Goal: Task Accomplishment & Management: Manage account settings

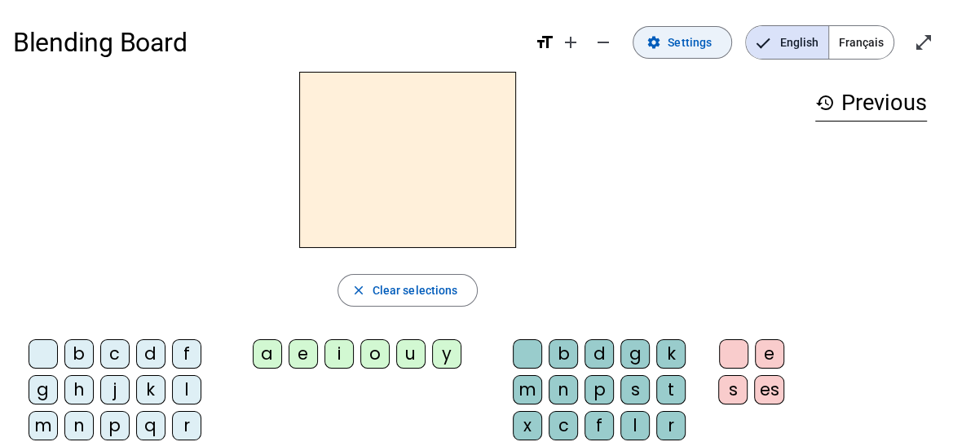
click at [674, 45] on span "Settings" at bounding box center [690, 43] width 44 height 20
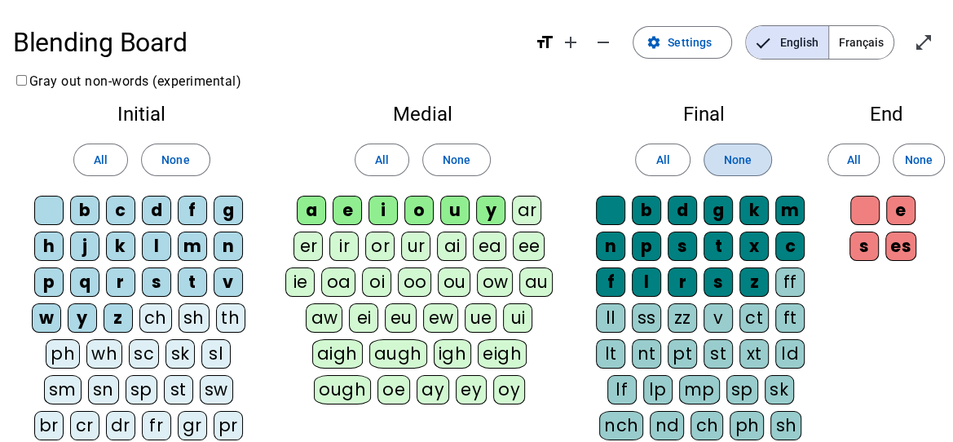
click at [722, 159] on span at bounding box center [737, 159] width 67 height 39
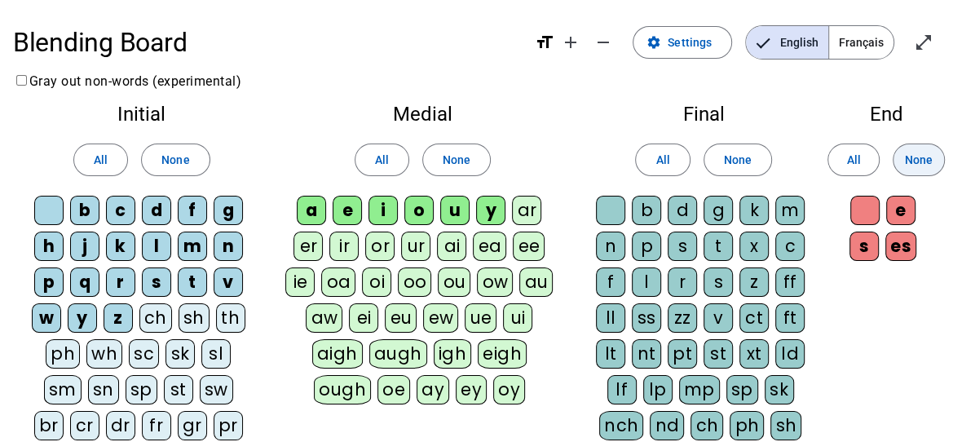
click at [915, 150] on span "None" at bounding box center [919, 160] width 28 height 20
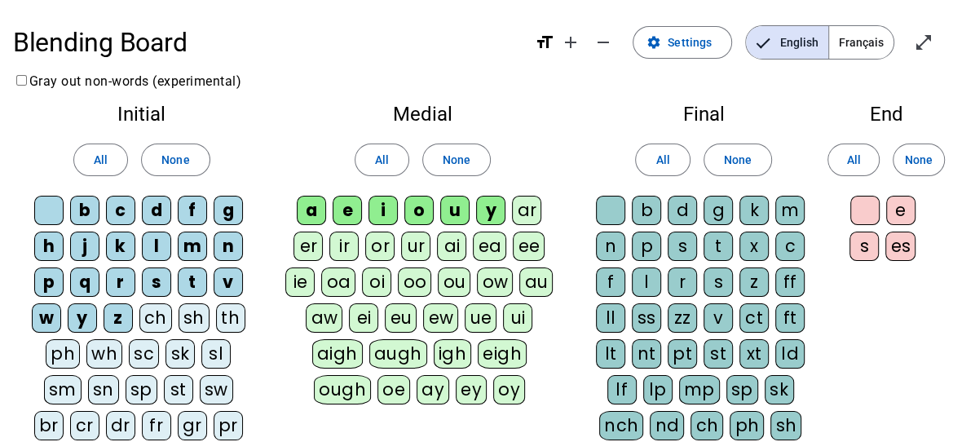
click at [481, 206] on div "y" at bounding box center [490, 210] width 29 height 29
click at [420, 214] on div "o" at bounding box center [418, 210] width 29 height 29
click at [373, 202] on div "i" at bounding box center [383, 210] width 29 height 29
click at [88, 213] on div "b" at bounding box center [84, 210] width 29 height 29
click at [123, 210] on div "c" at bounding box center [120, 210] width 29 height 29
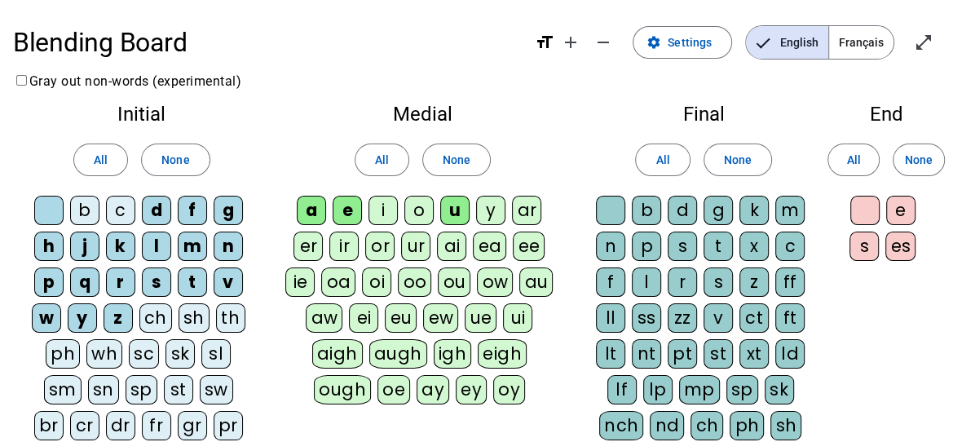
click at [189, 280] on div "t" at bounding box center [192, 281] width 29 height 29
click at [183, 250] on div "m" at bounding box center [192, 246] width 29 height 29
click at [198, 209] on div "f" at bounding box center [192, 210] width 29 height 29
click at [228, 203] on div "g" at bounding box center [228, 210] width 29 height 29
click at [228, 239] on div "n" at bounding box center [228, 246] width 29 height 29
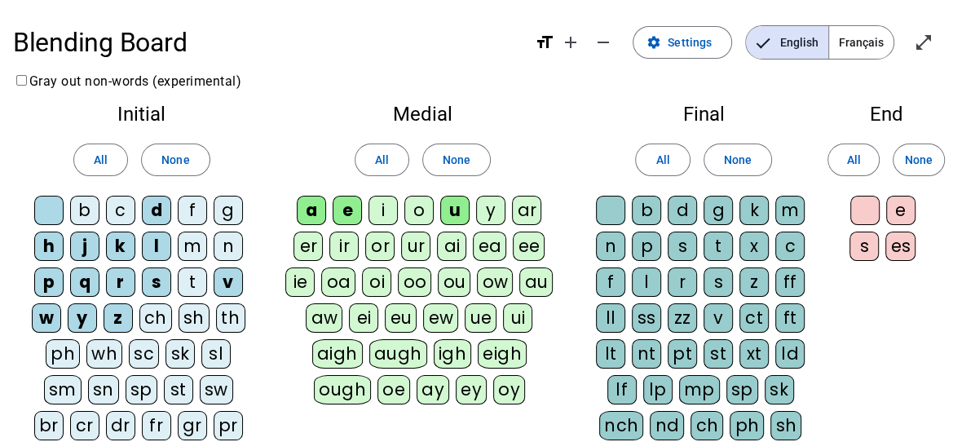
click at [147, 283] on div "s" at bounding box center [156, 281] width 29 height 29
click at [128, 283] on div "r" at bounding box center [120, 281] width 29 height 29
click at [92, 286] on div "q" at bounding box center [84, 281] width 29 height 29
click at [82, 308] on div "y" at bounding box center [82, 317] width 29 height 29
click at [39, 327] on div "w" at bounding box center [46, 317] width 29 height 29
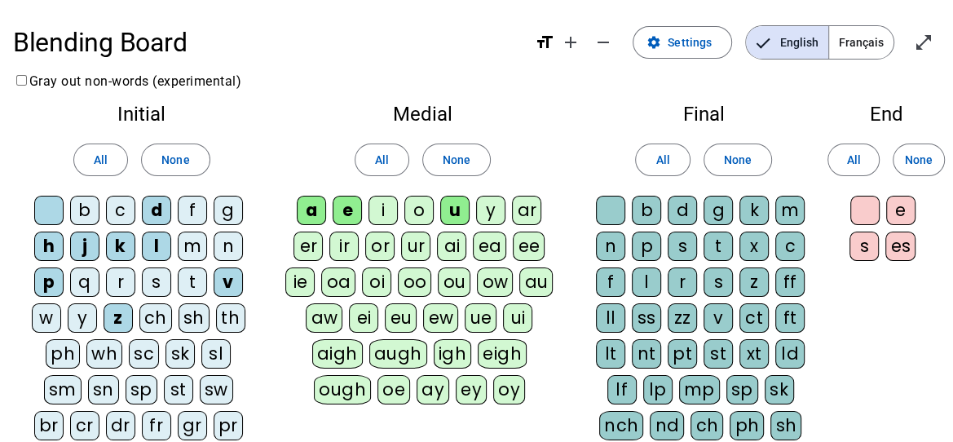
click at [121, 314] on div "z" at bounding box center [118, 317] width 29 height 29
click at [45, 286] on div "p" at bounding box center [48, 281] width 29 height 29
click at [182, 278] on div "t" at bounding box center [192, 281] width 29 height 29
drag, startPoint x: 121, startPoint y: 243, endPoint x: 103, endPoint y: 245, distance: 18.1
click at [120, 243] on div "k" at bounding box center [120, 246] width 29 height 29
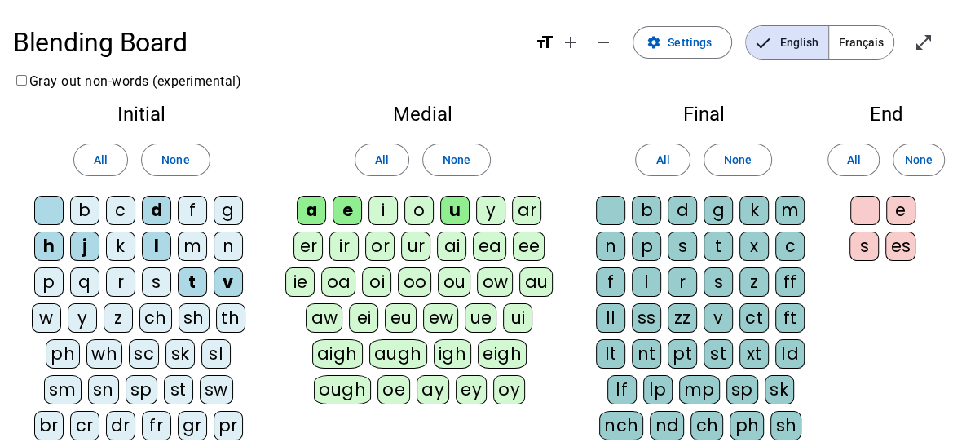
click at [85, 247] on div "j" at bounding box center [84, 246] width 29 height 29
click at [39, 249] on div "h" at bounding box center [48, 246] width 29 height 29
click at [221, 281] on div "v" at bounding box center [228, 281] width 29 height 29
click at [48, 216] on div at bounding box center [48, 210] width 29 height 29
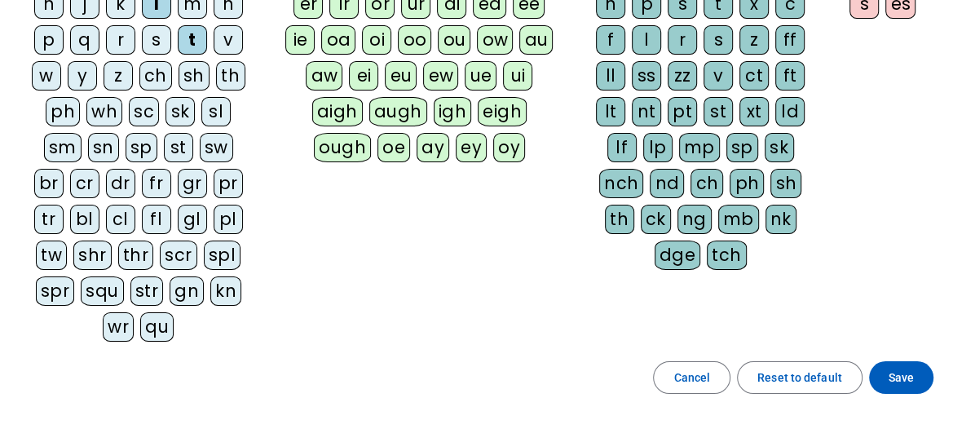
scroll to position [244, 0]
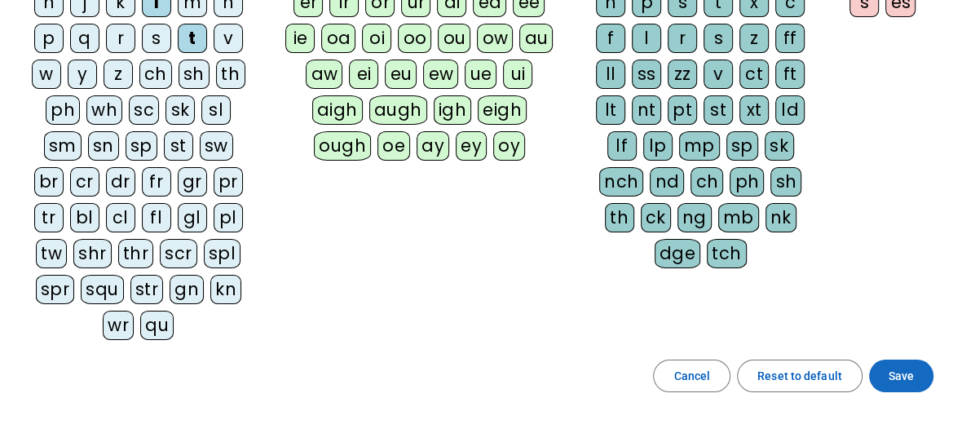
click at [900, 356] on span at bounding box center [901, 375] width 64 height 39
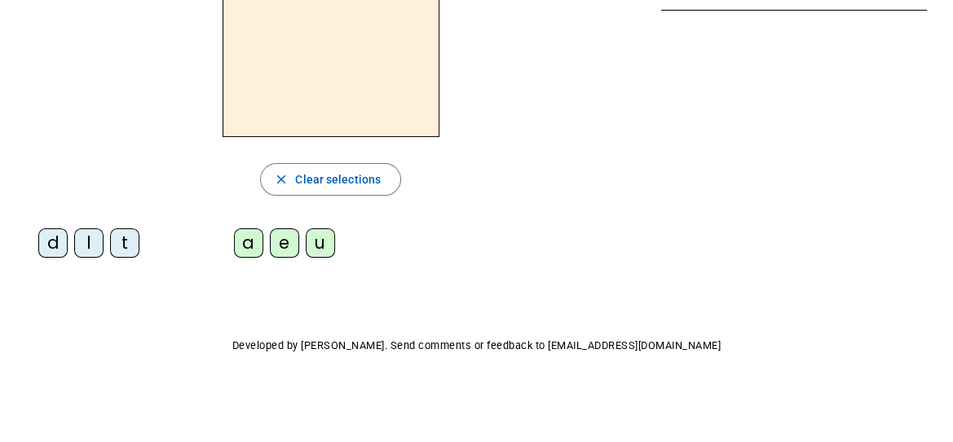
scroll to position [30, 0]
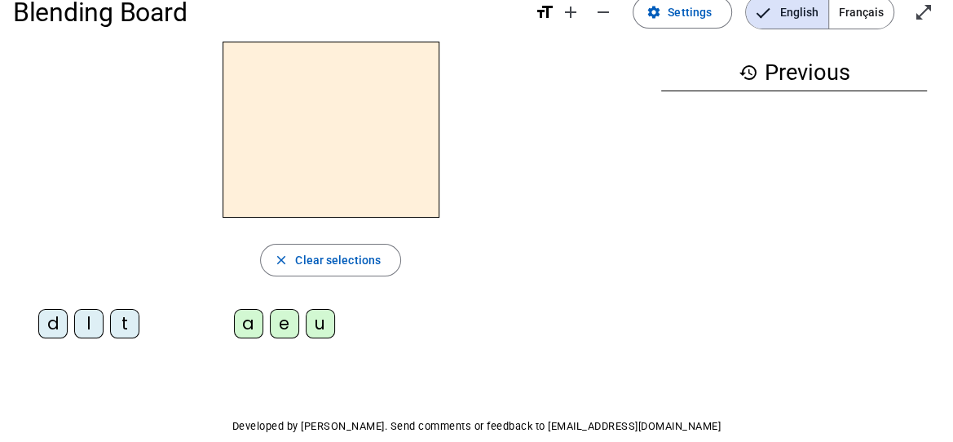
click at [94, 321] on div "l" at bounding box center [88, 323] width 29 height 29
click at [279, 329] on div "e" at bounding box center [284, 323] width 29 height 29
click at [321, 321] on div "u" at bounding box center [320, 323] width 29 height 29
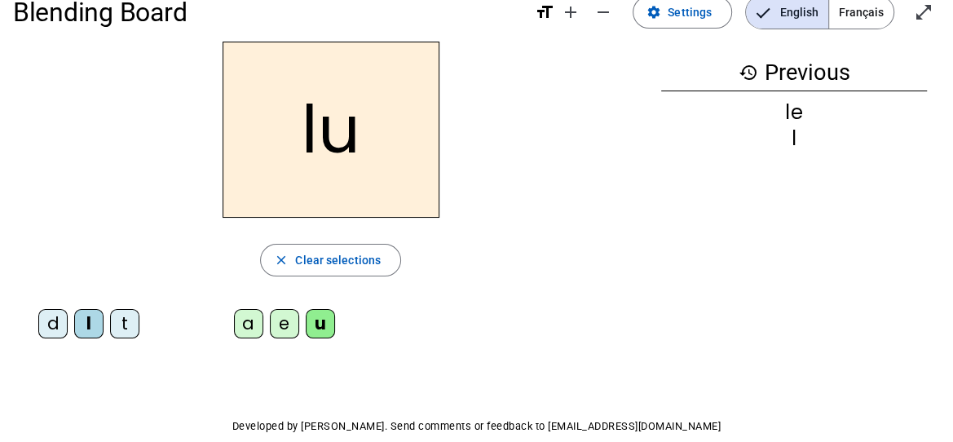
click at [128, 325] on div "t" at bounding box center [124, 323] width 29 height 29
click at [55, 325] on div "d" at bounding box center [52, 323] width 29 height 29
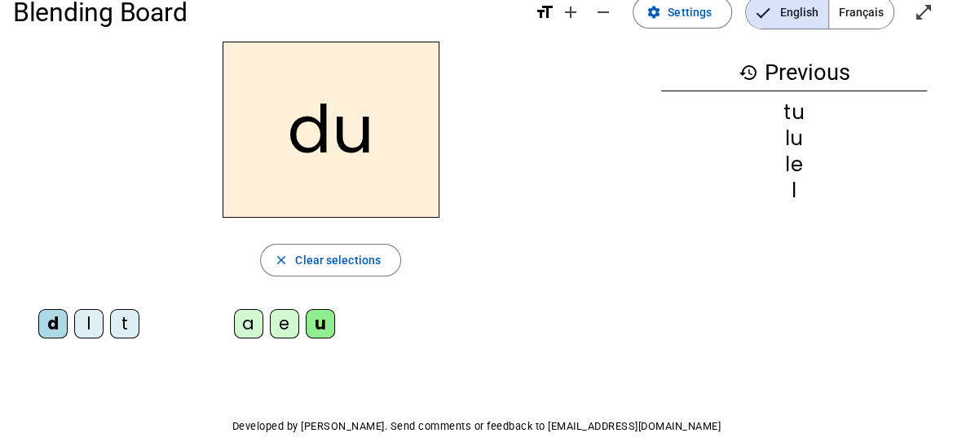
click at [292, 327] on div "e" at bounding box center [284, 323] width 29 height 29
click at [132, 323] on div "t" at bounding box center [124, 323] width 29 height 29
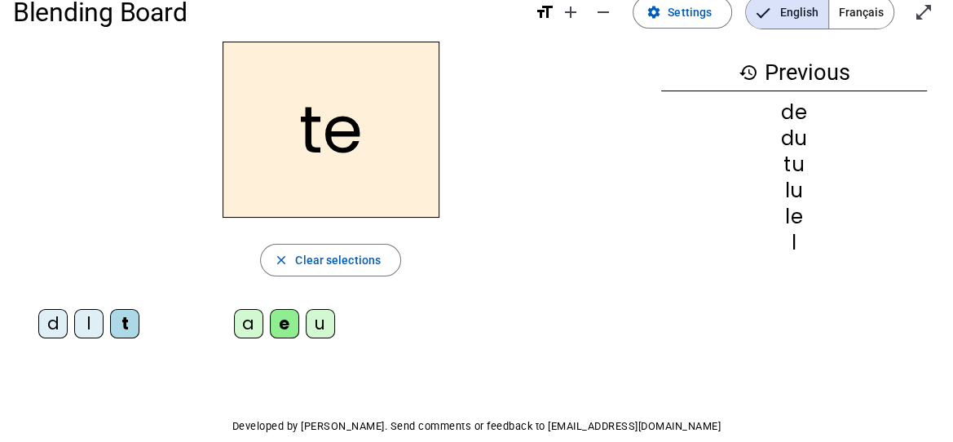
click at [242, 324] on div "a" at bounding box center [248, 323] width 29 height 29
